Goal: Task Accomplishment & Management: Manage account settings

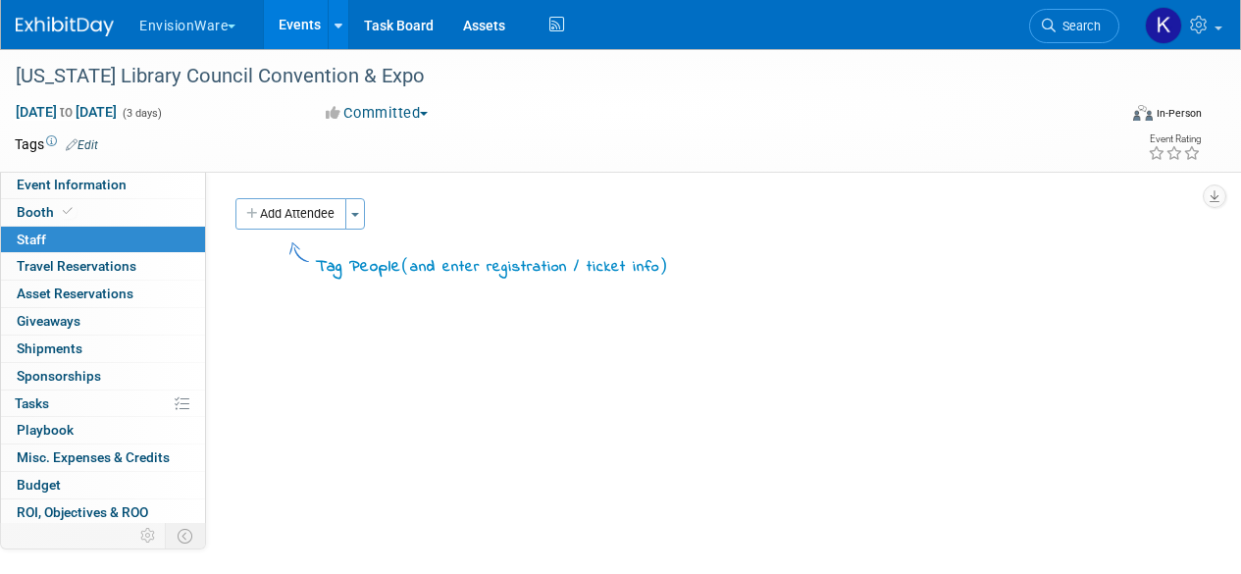
click at [293, 217] on button "Add Attendee" at bounding box center [290, 213] width 111 height 31
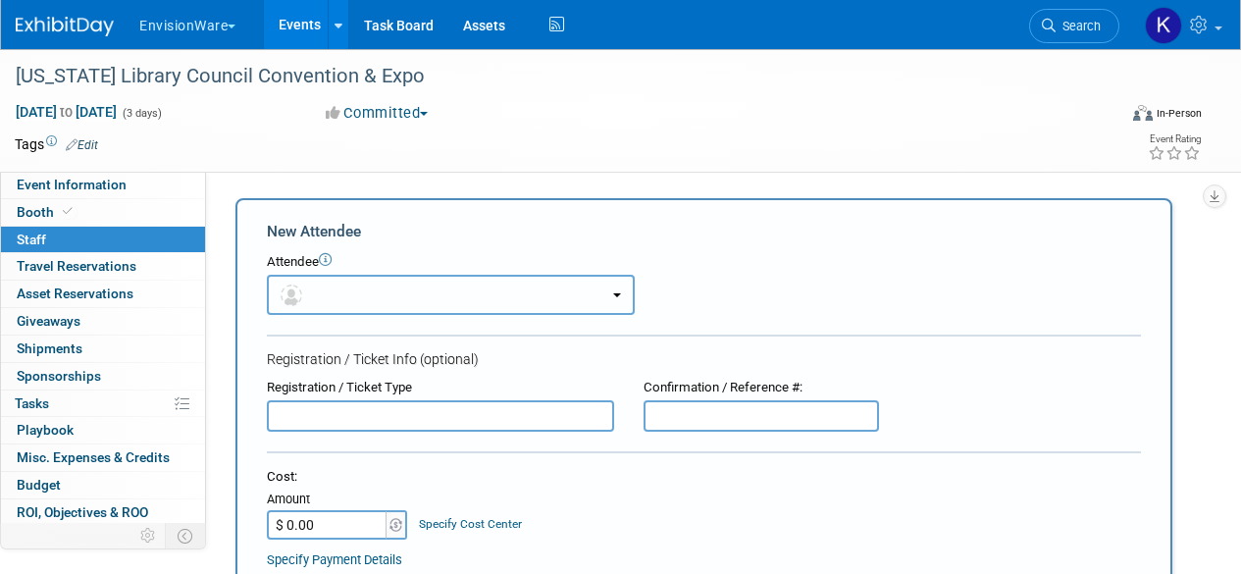
click at [312, 306] on button "button" at bounding box center [451, 295] width 368 height 40
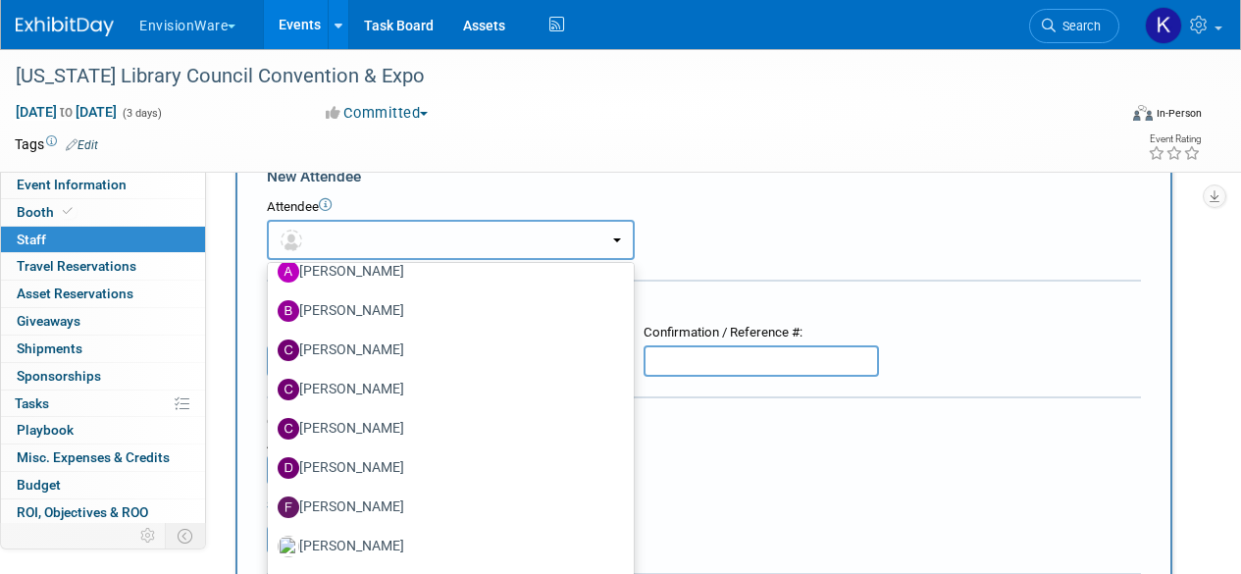
scroll to position [212, 0]
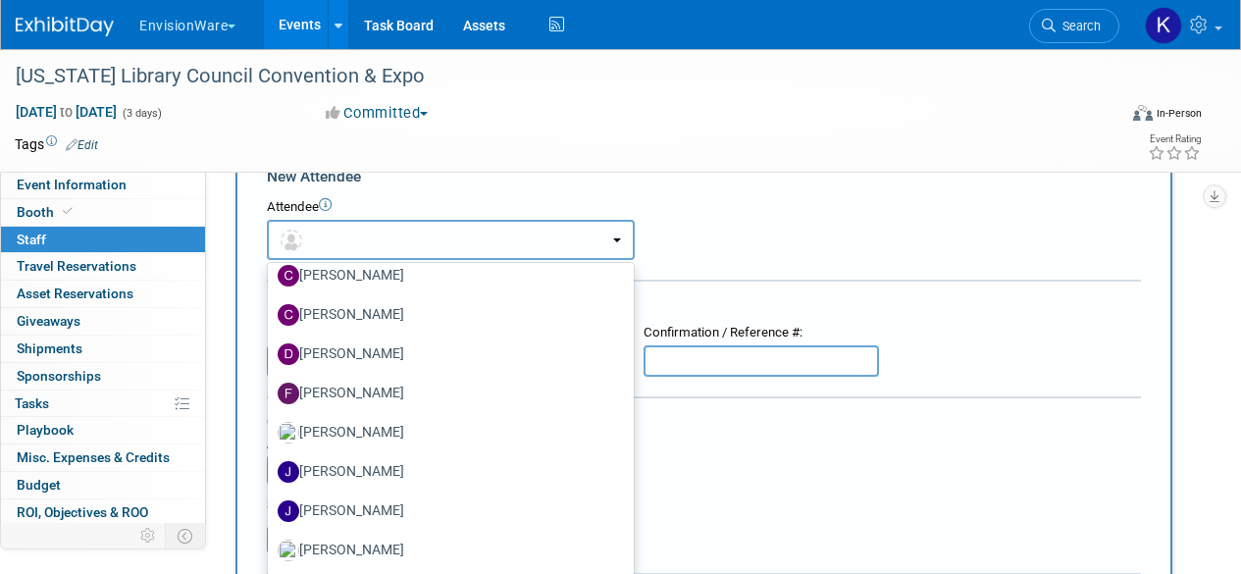
click at [337, 230] on button "button" at bounding box center [451, 240] width 368 height 40
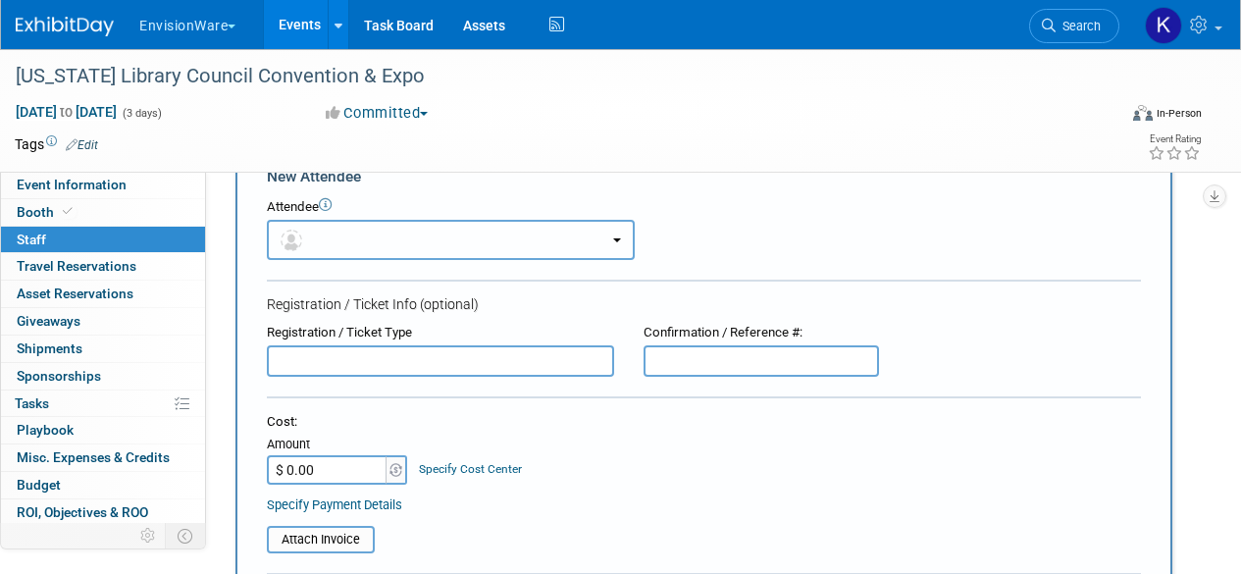
click at [337, 230] on button "button" at bounding box center [451, 240] width 368 height 40
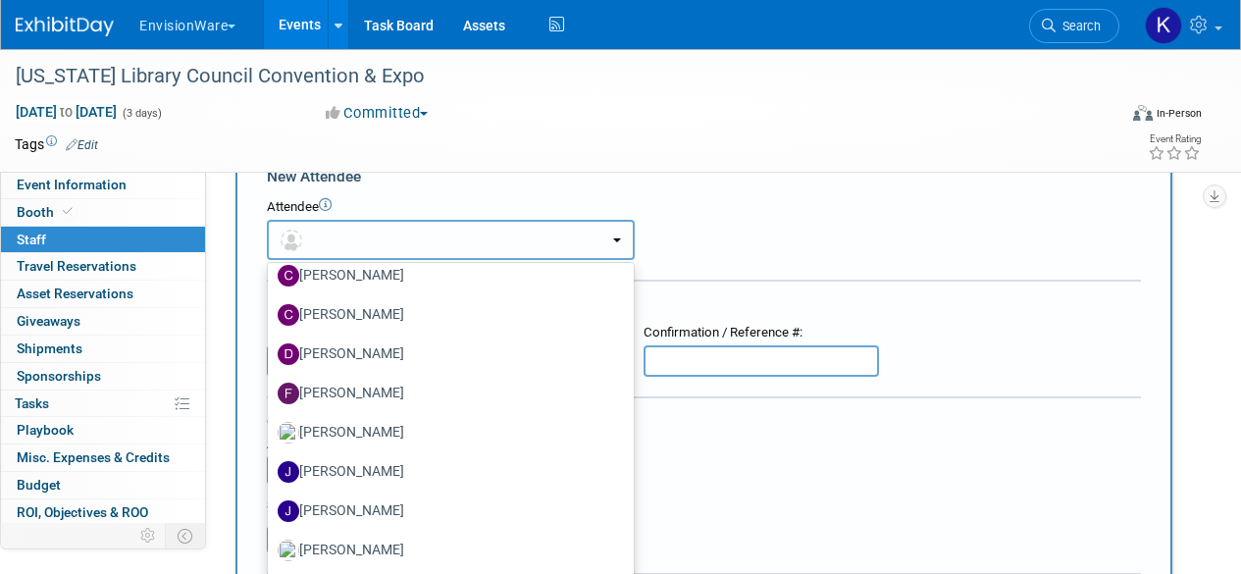
scroll to position [0, 0]
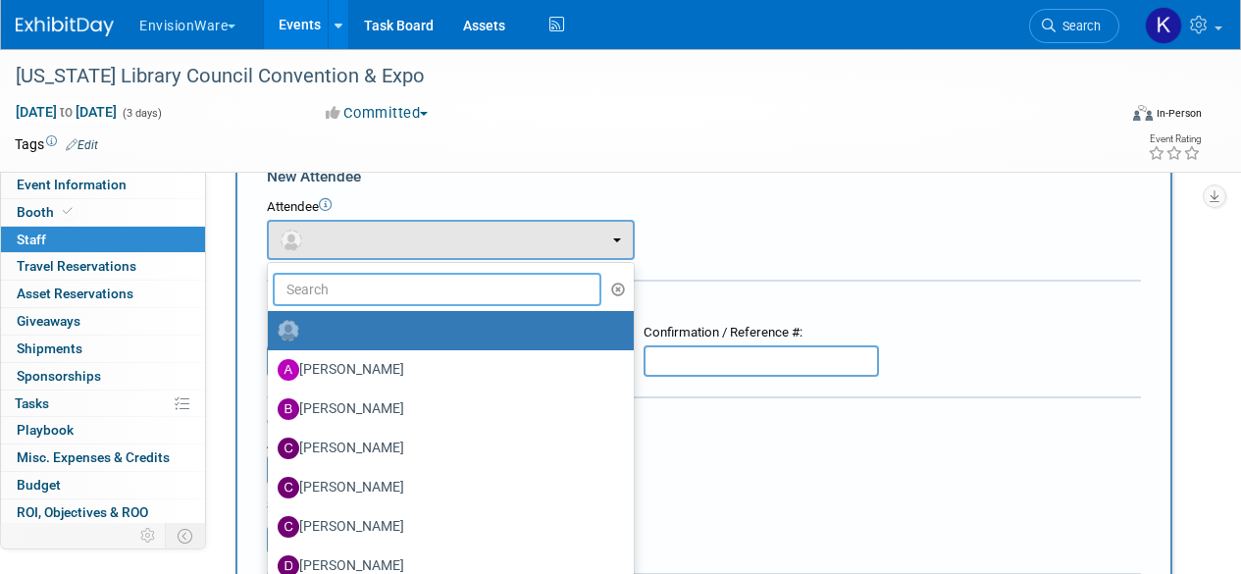
click at [365, 299] on input "text" at bounding box center [437, 289] width 329 height 33
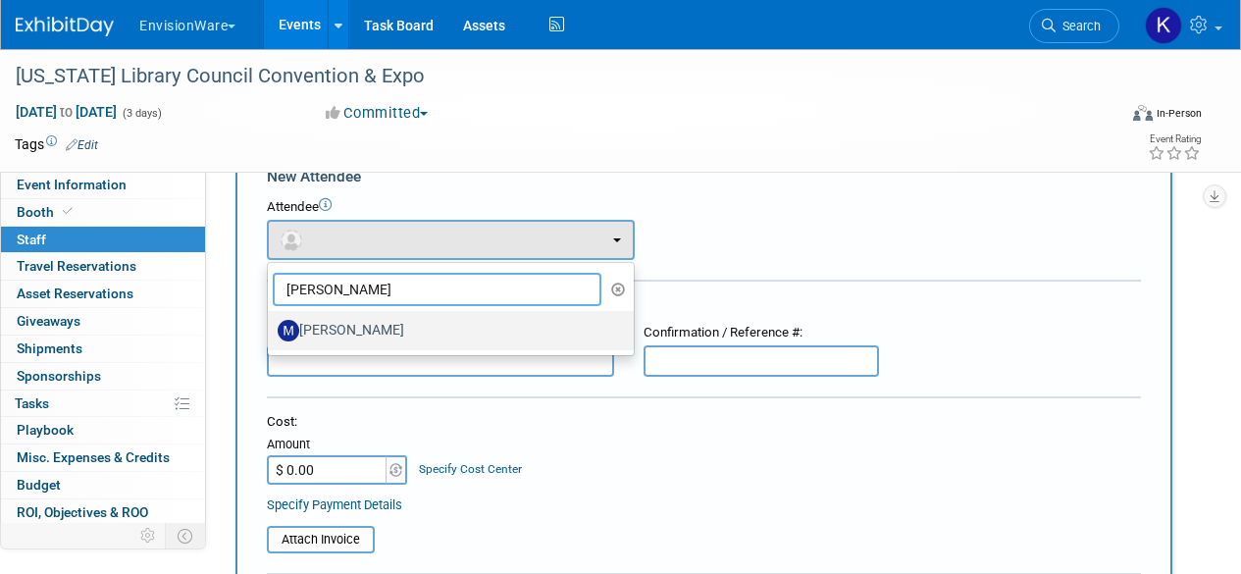
type input "michael"
click at [385, 319] on label "Michael Marciniak" at bounding box center [446, 330] width 337 height 31
click at [271, 322] on input "Michael Marciniak" at bounding box center [264, 328] width 13 height 13
select select "99faecb7-11a4-4806-b59a-896a9769d383"
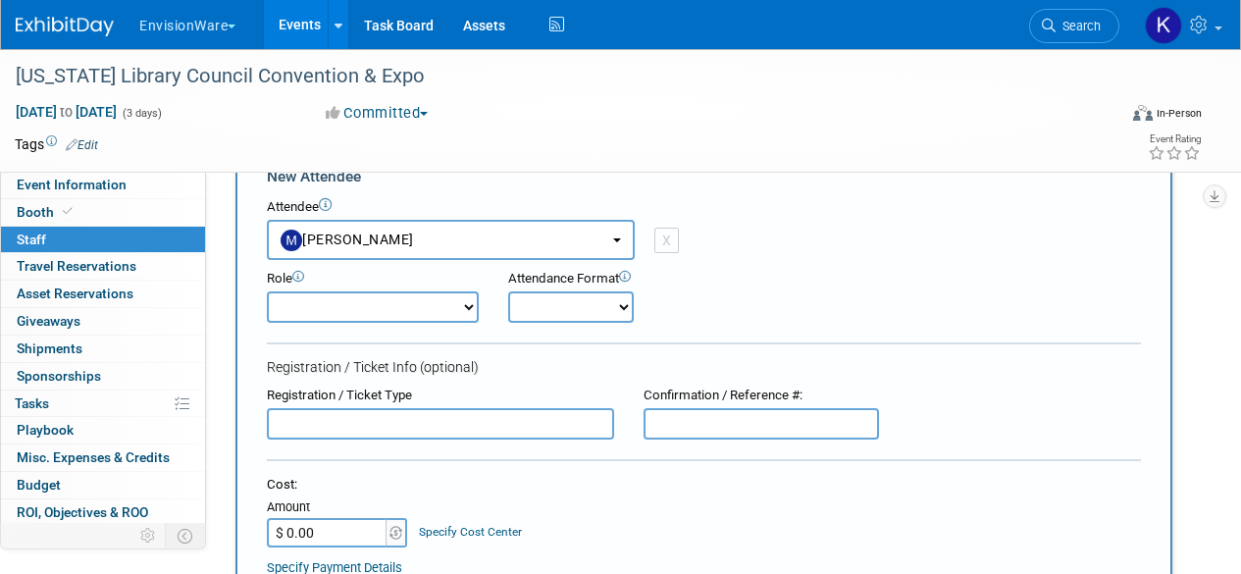
click at [1017, 250] on div "Attendee <img src="https://www.exhibitday.com/Images/Unassigned-User-Icon.png" …" at bounding box center [704, 229] width 874 height 62
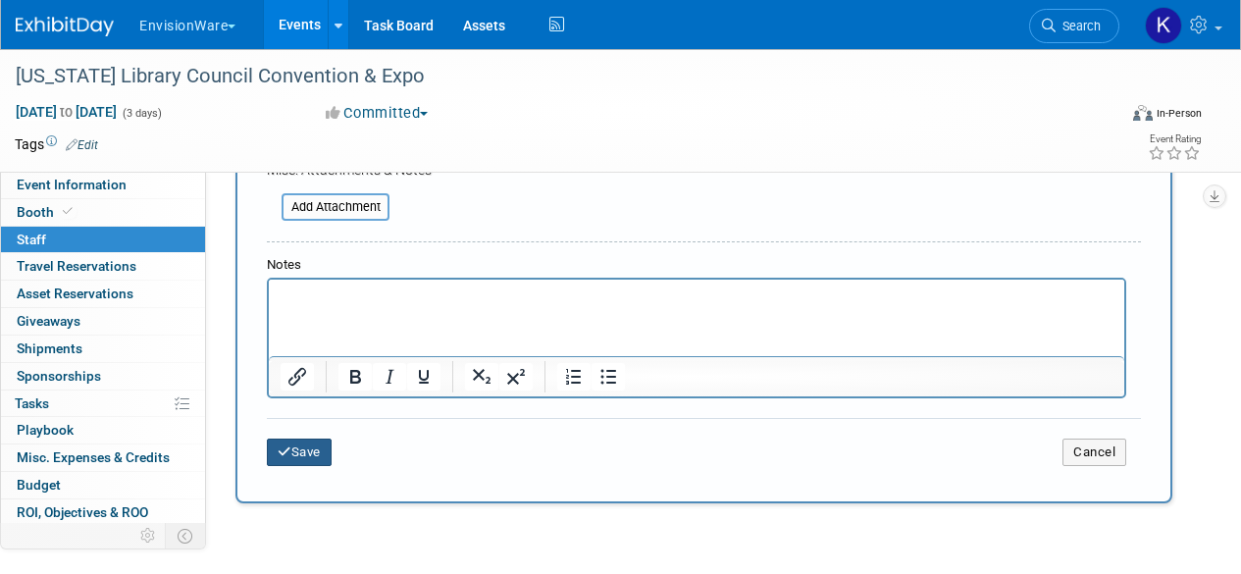
click at [308, 452] on button "Save" at bounding box center [299, 452] width 65 height 27
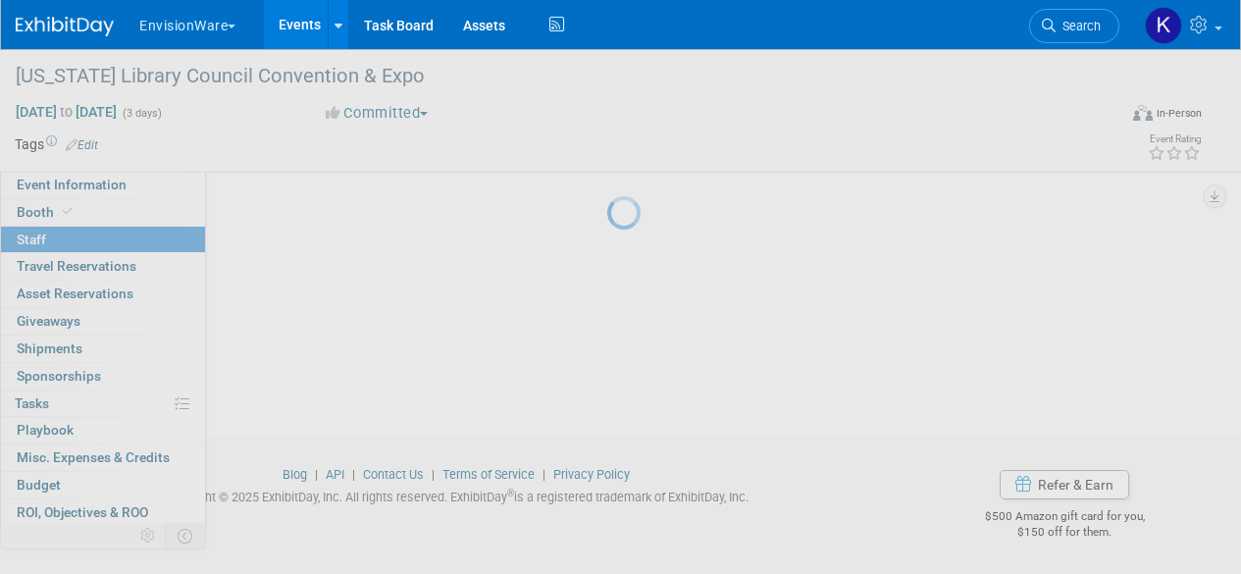
scroll to position [220, 0]
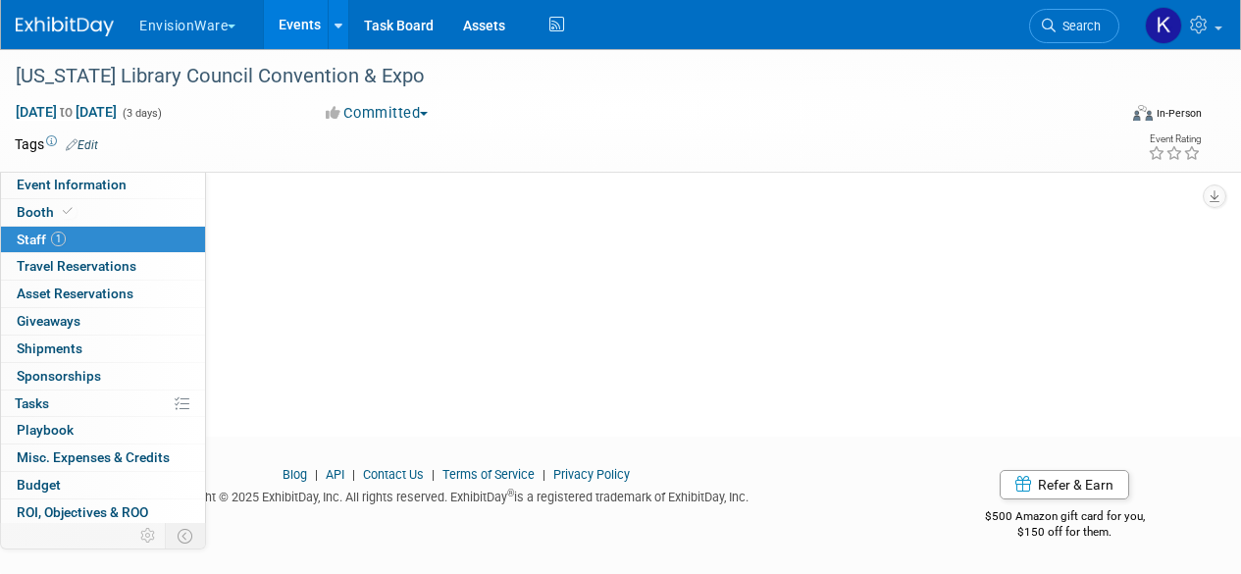
click at [25, 15] on link at bounding box center [77, 17] width 122 height 16
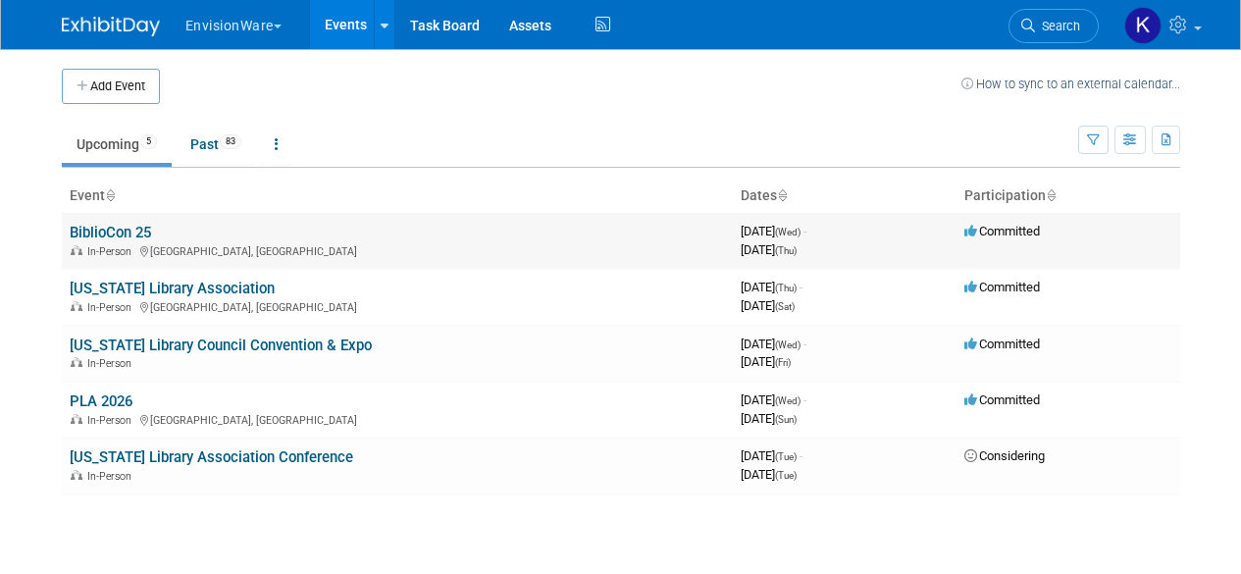
click at [121, 231] on link "BiblioCon 25" at bounding box center [110, 233] width 81 height 18
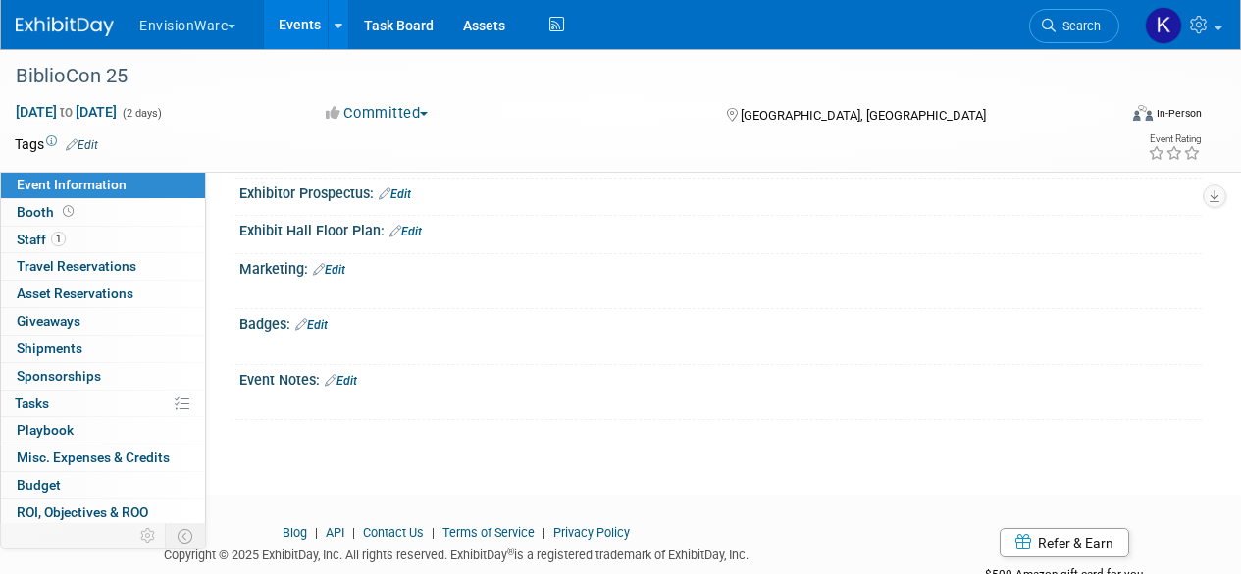
scroll to position [392, 0]
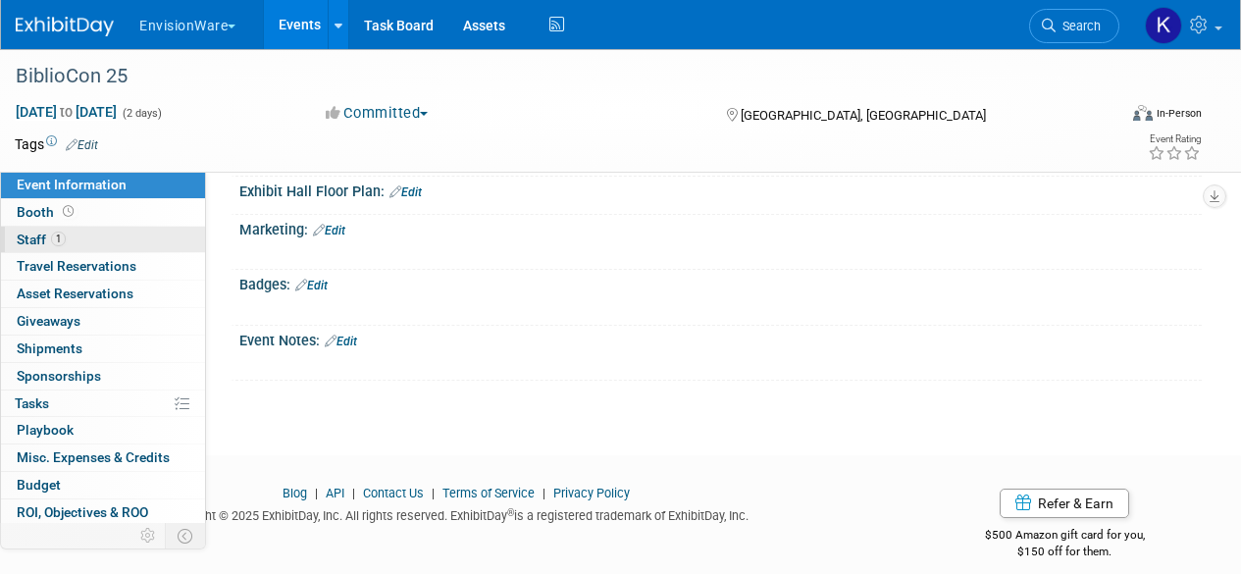
click at [46, 241] on span "Staff 1" at bounding box center [41, 240] width 49 height 16
